Goal: Information Seeking & Learning: Find specific fact

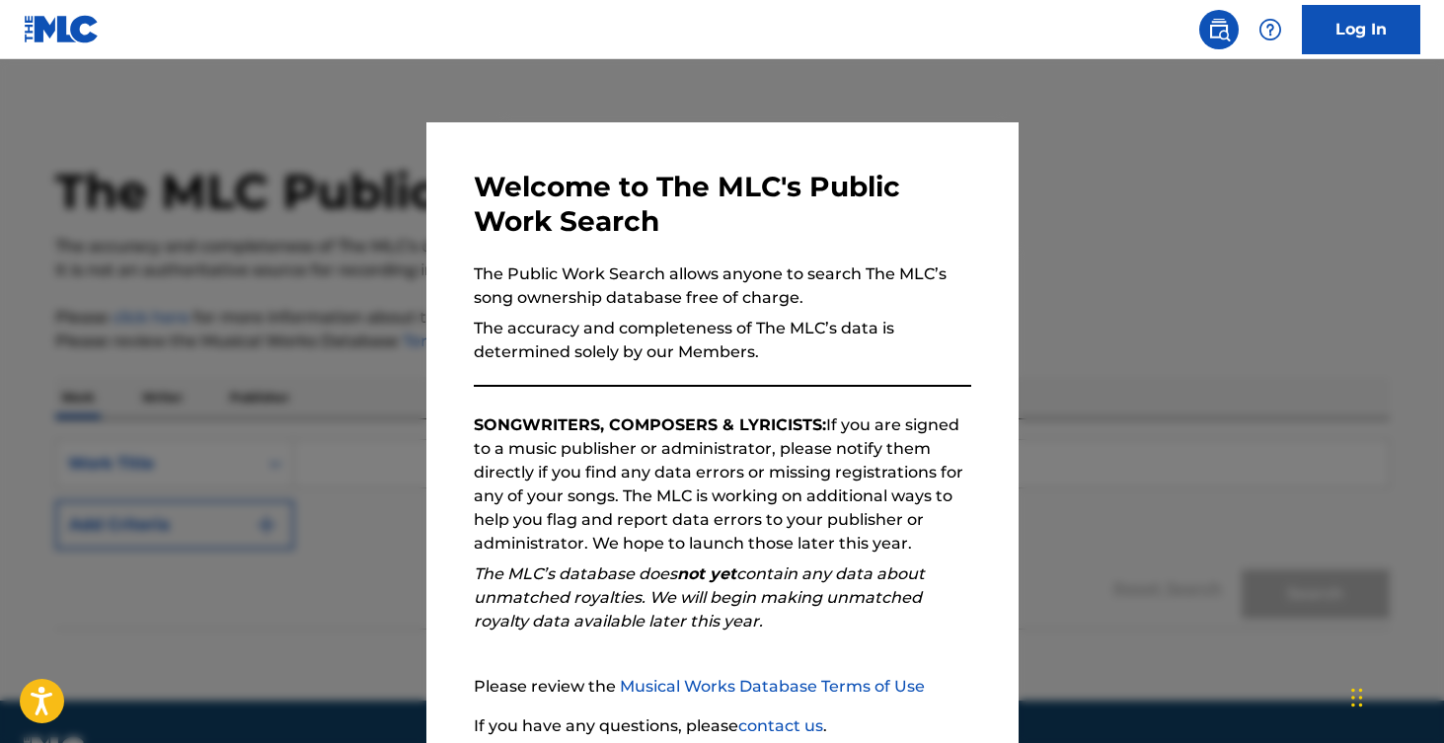
scroll to position [160, 0]
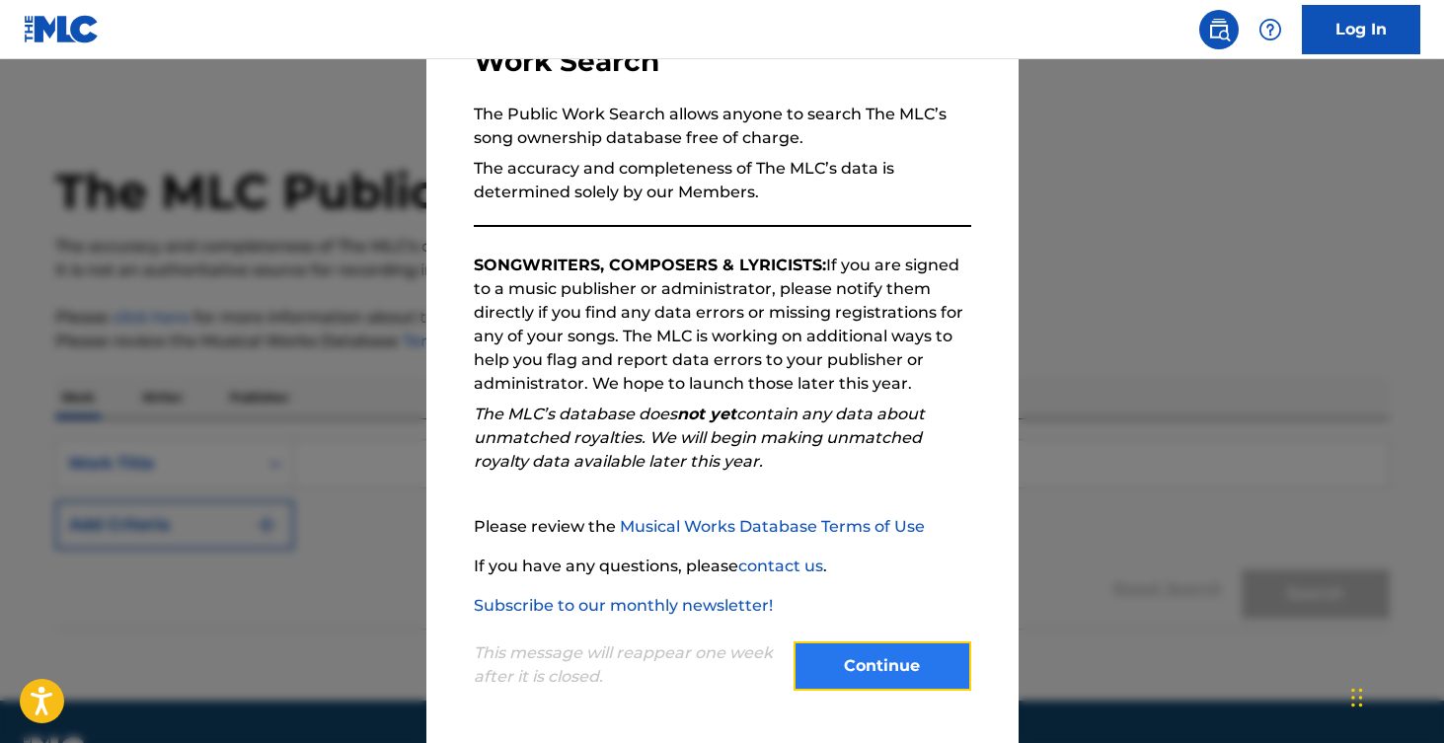
click at [888, 675] on button "Continue" at bounding box center [883, 666] width 178 height 49
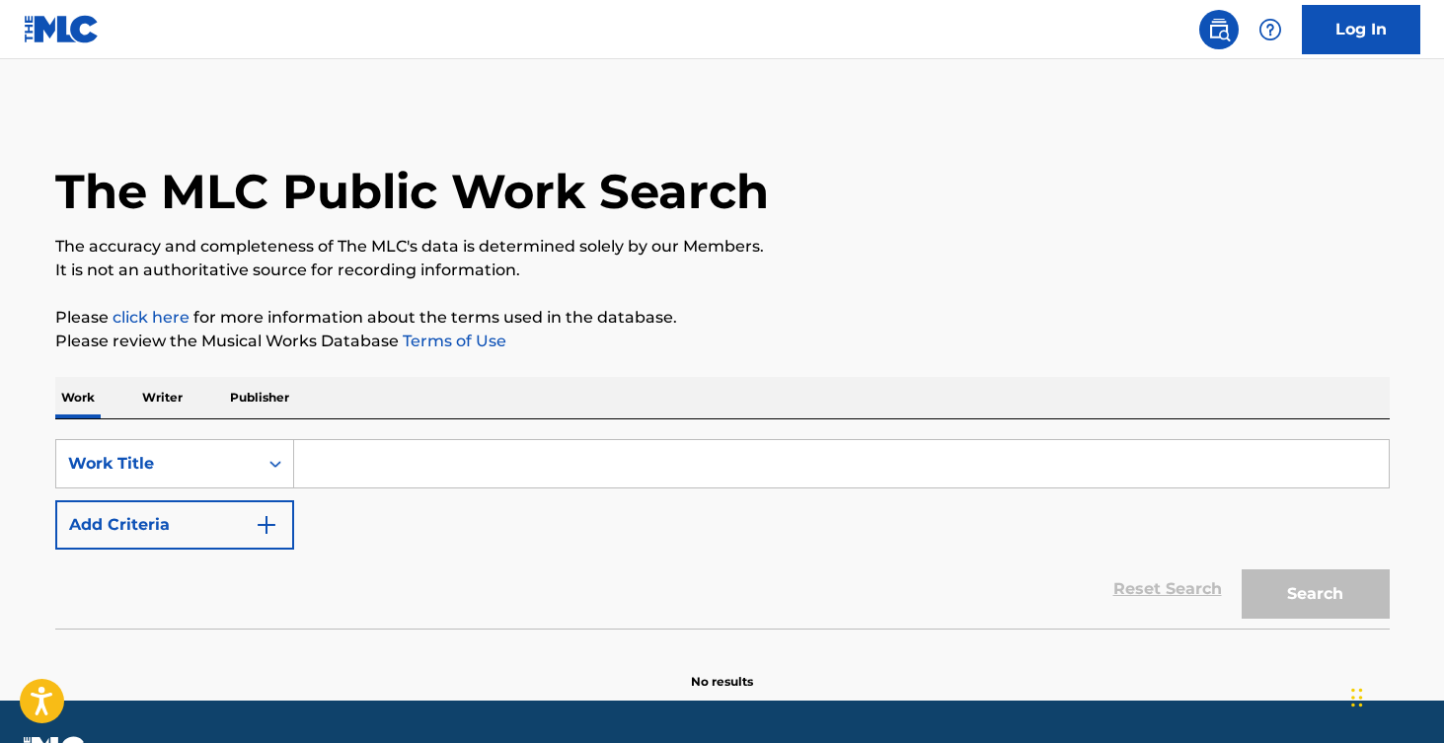
click at [439, 437] on div "SearchWithCriteria1af05b96-2f9d-4a42-9ff8-5edd8ee7afef Work Title Add Criteria …" at bounding box center [722, 523] width 1334 height 209
click at [427, 456] on input "Search Form" at bounding box center [841, 463] width 1095 height 47
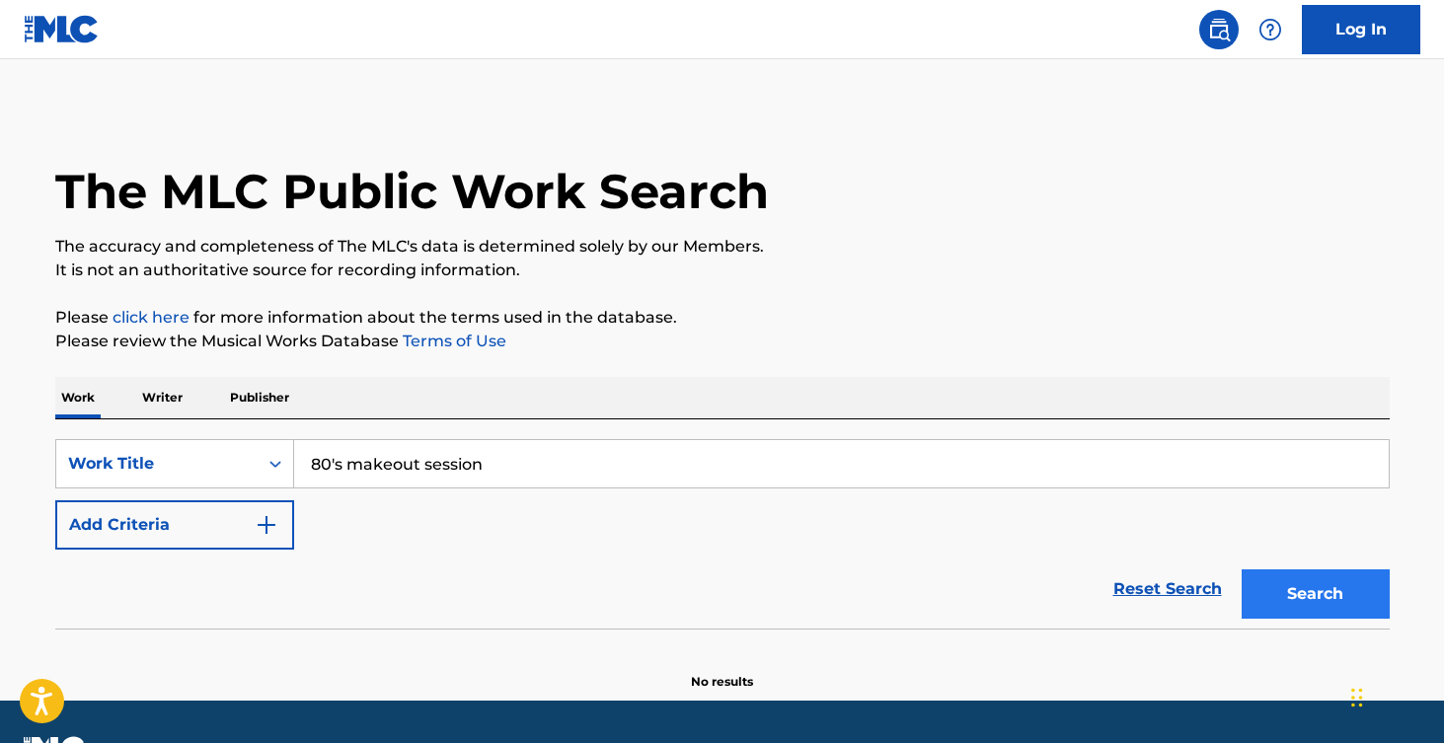
type input "80's makeout session"
click at [1292, 580] on button "Search" at bounding box center [1316, 594] width 148 height 49
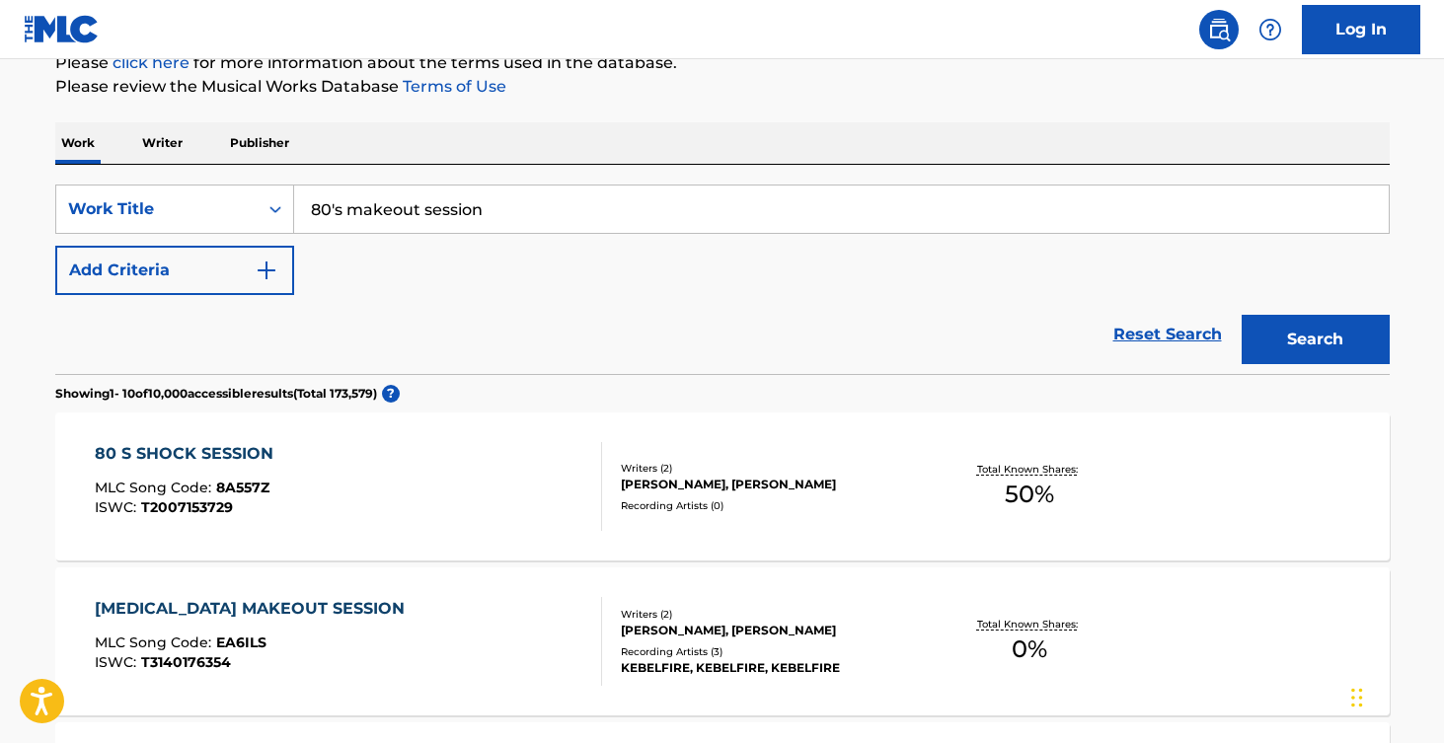
scroll to position [100, 0]
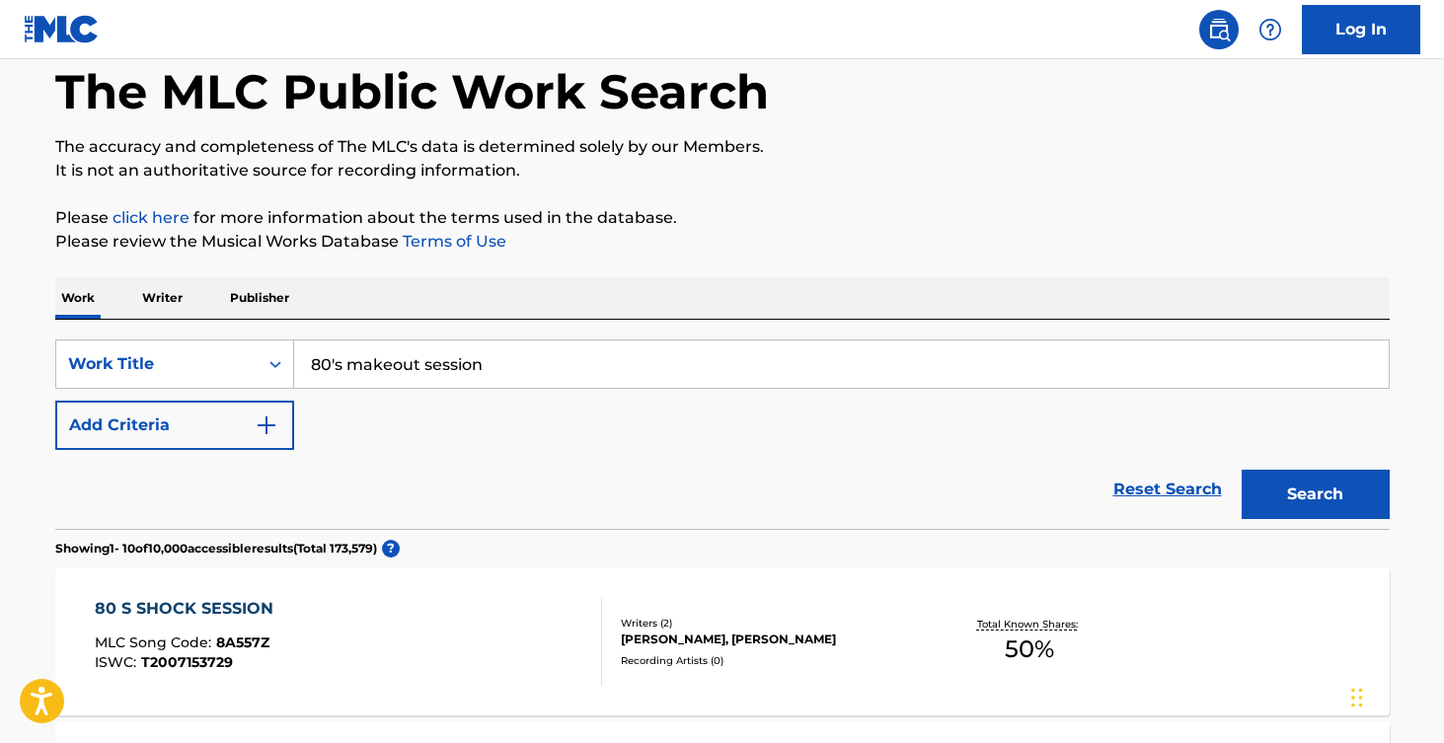
click at [170, 301] on p "Writer" at bounding box center [162, 297] width 52 height 41
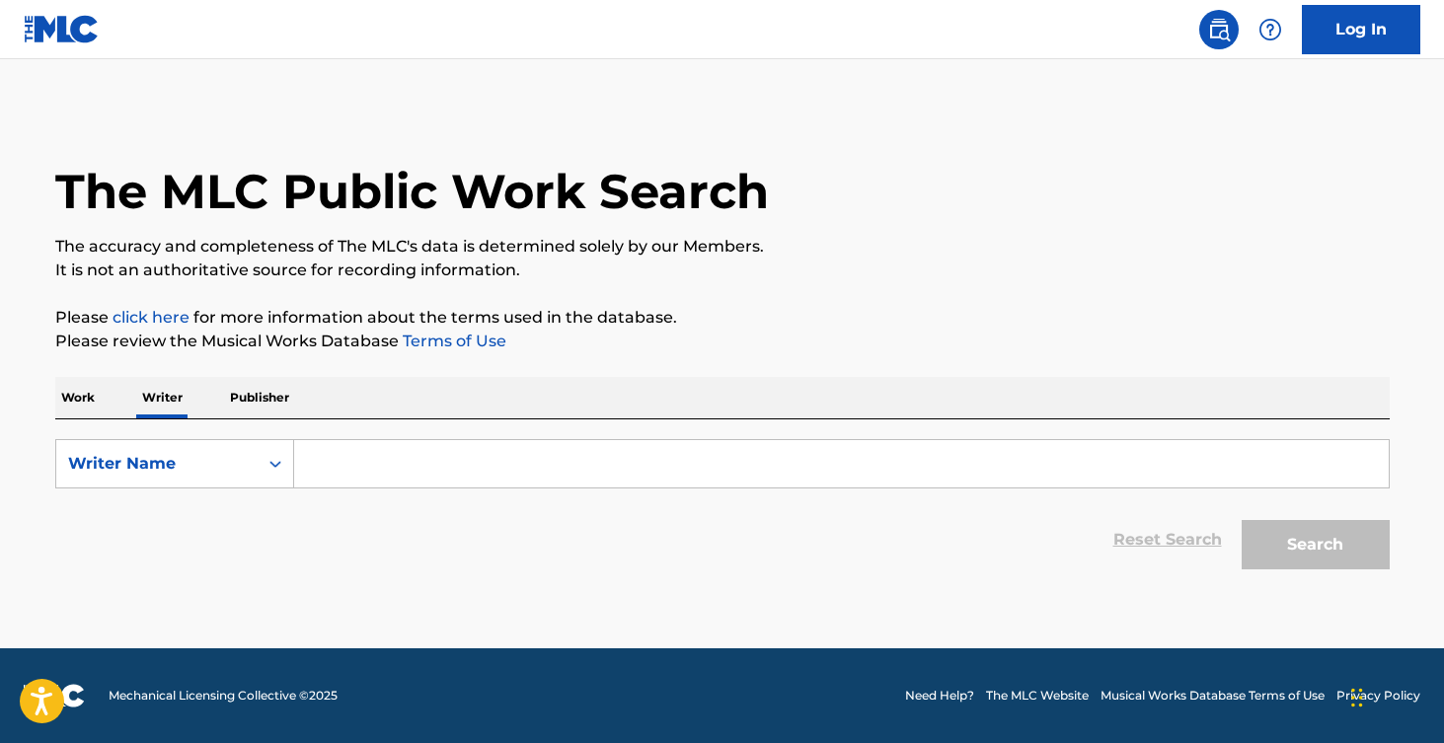
click at [388, 462] on input "Search Form" at bounding box center [841, 463] width 1095 height 47
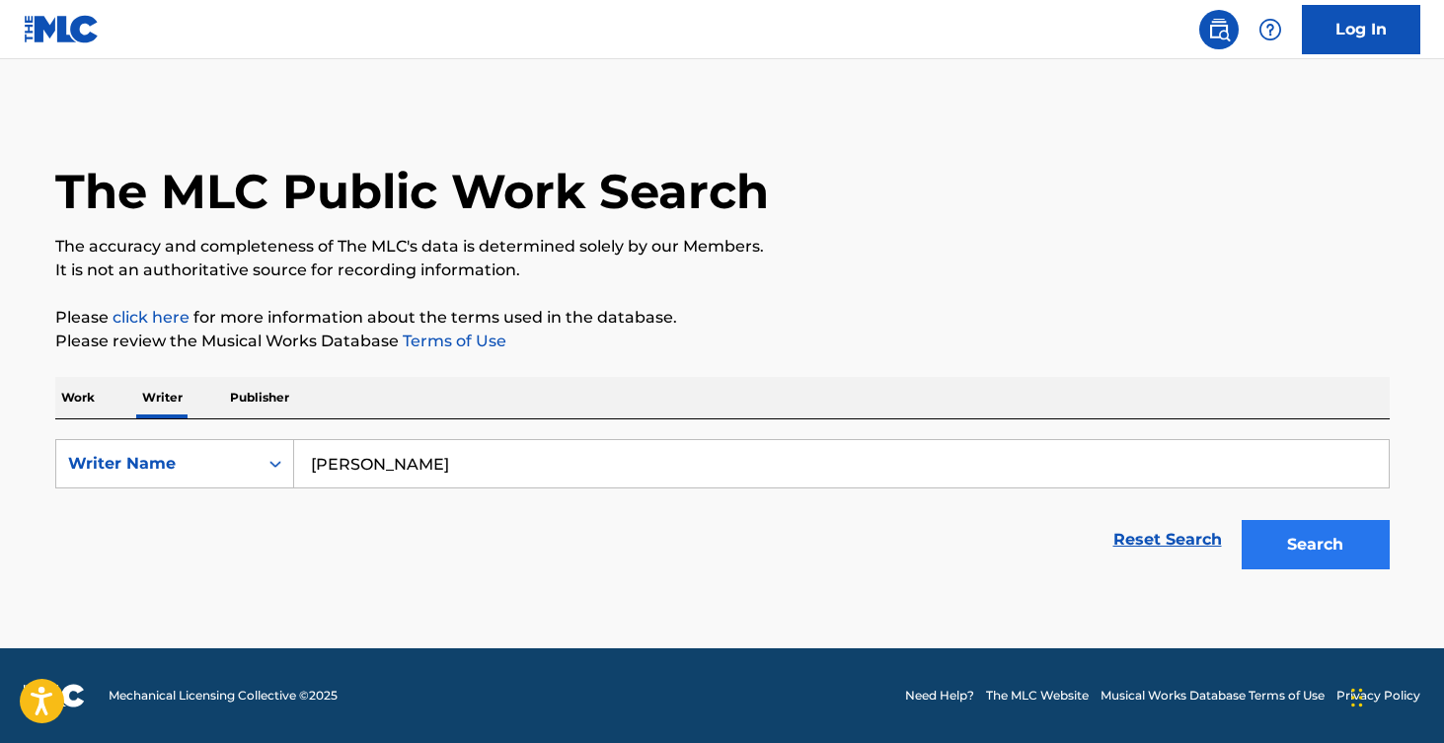
type input "[PERSON_NAME]"
click at [1341, 536] on button "Search" at bounding box center [1316, 544] width 148 height 49
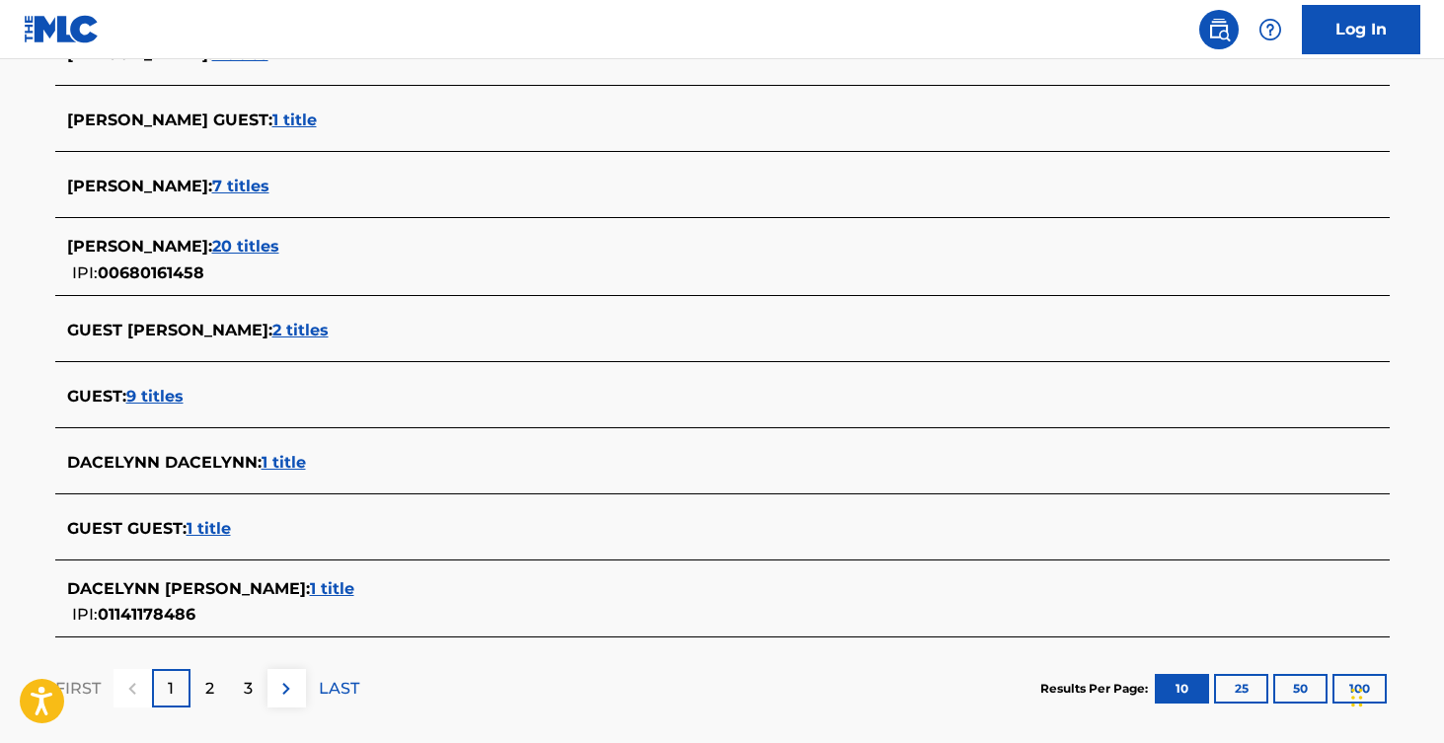
scroll to position [681, 0]
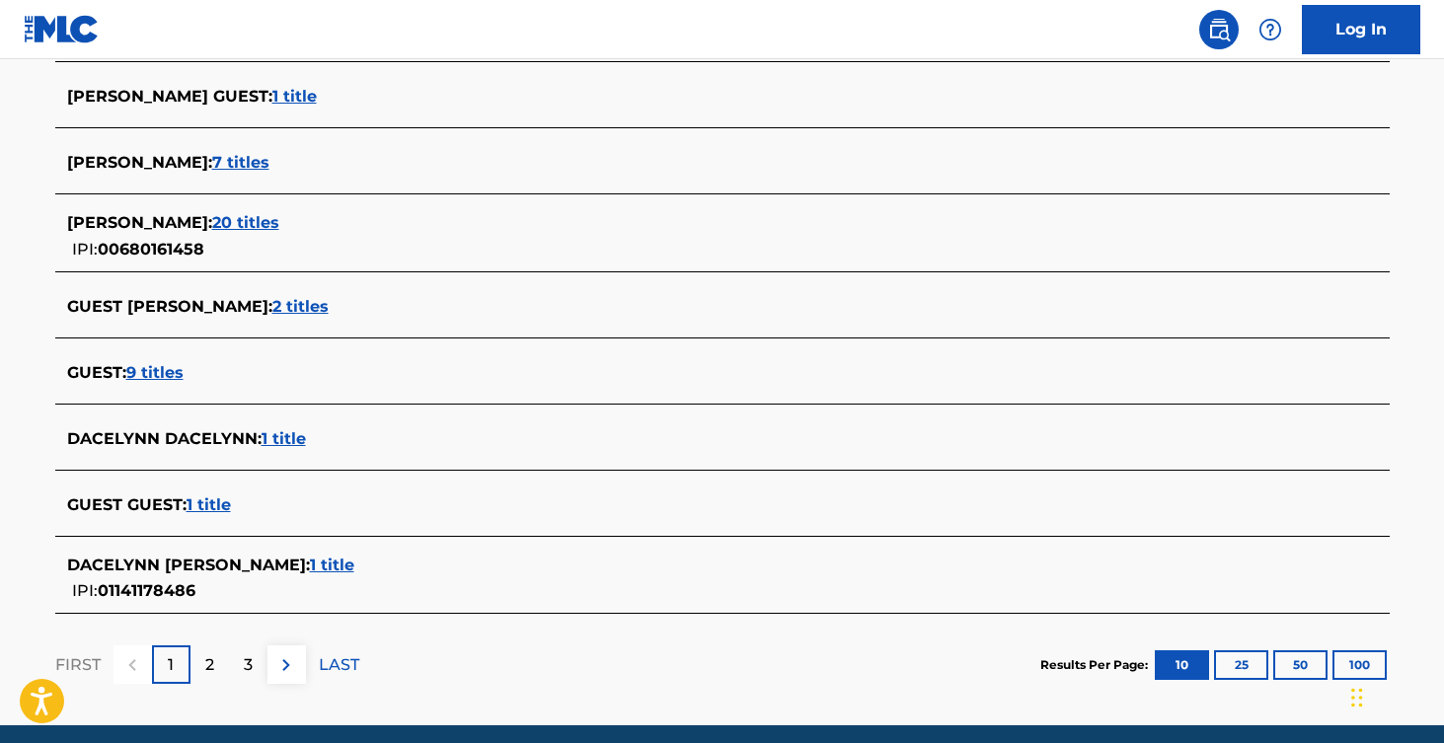
click at [310, 570] on span "1 title" at bounding box center [332, 565] width 44 height 19
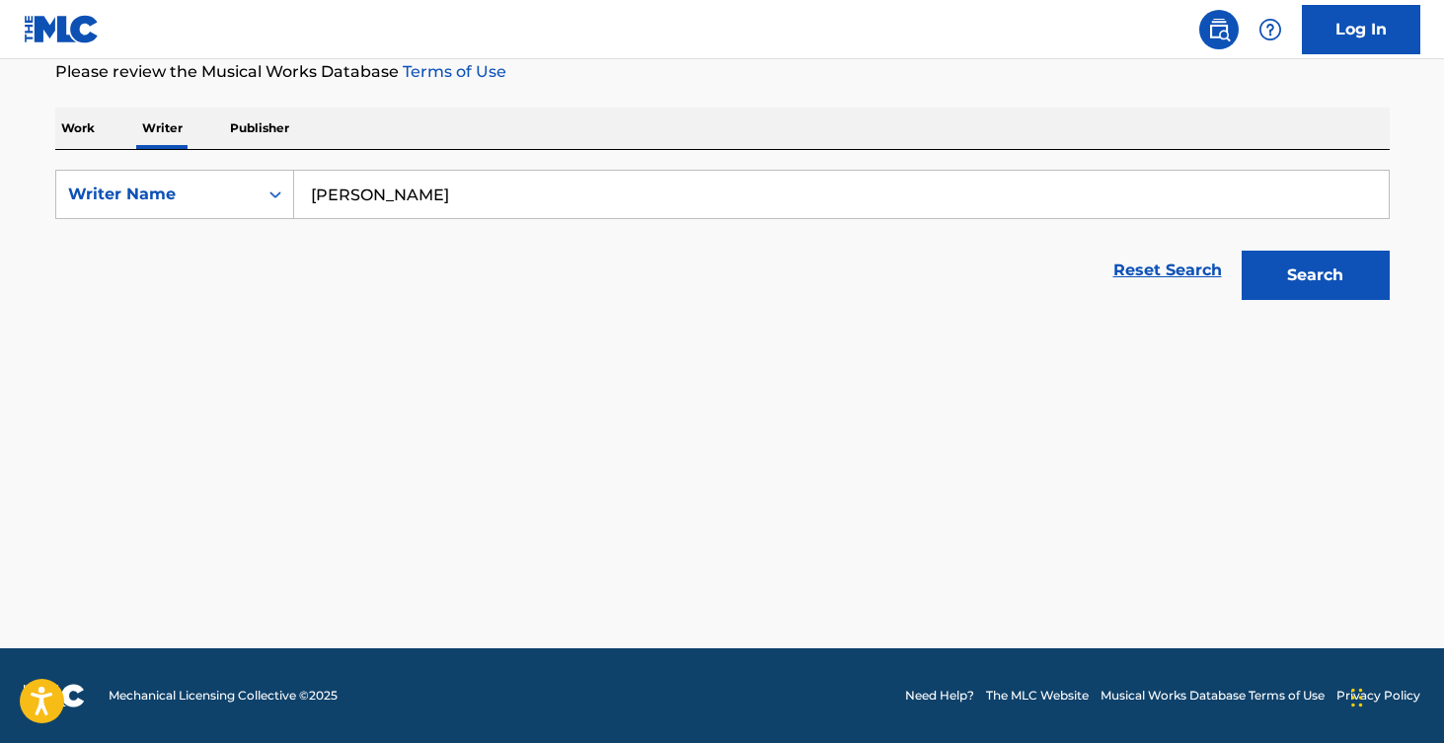
scroll to position [269, 0]
